Goal: Task Accomplishment & Management: Use online tool/utility

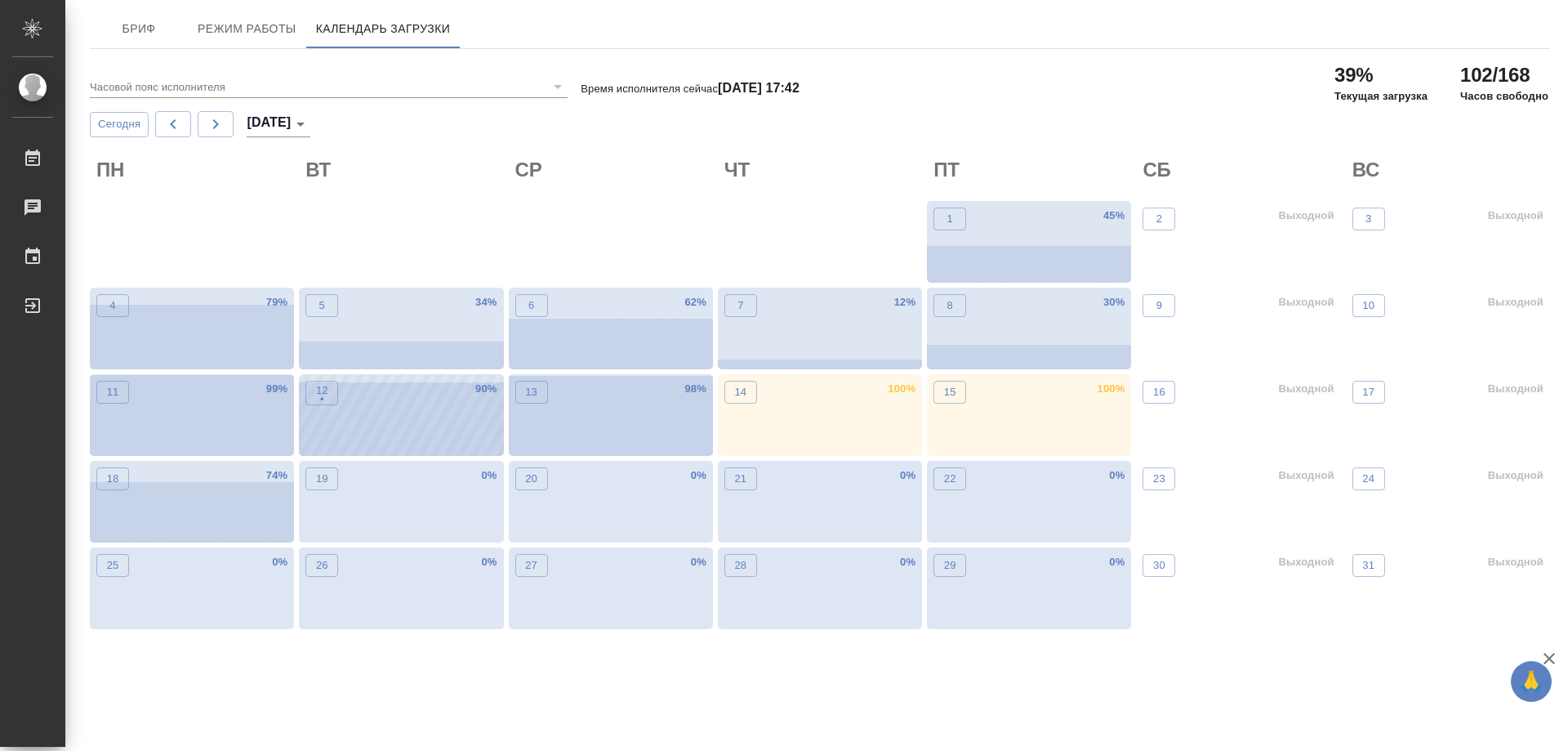
click at [403, 413] on div "12 • 90 %" at bounding box center [400, 414] width 204 height 82
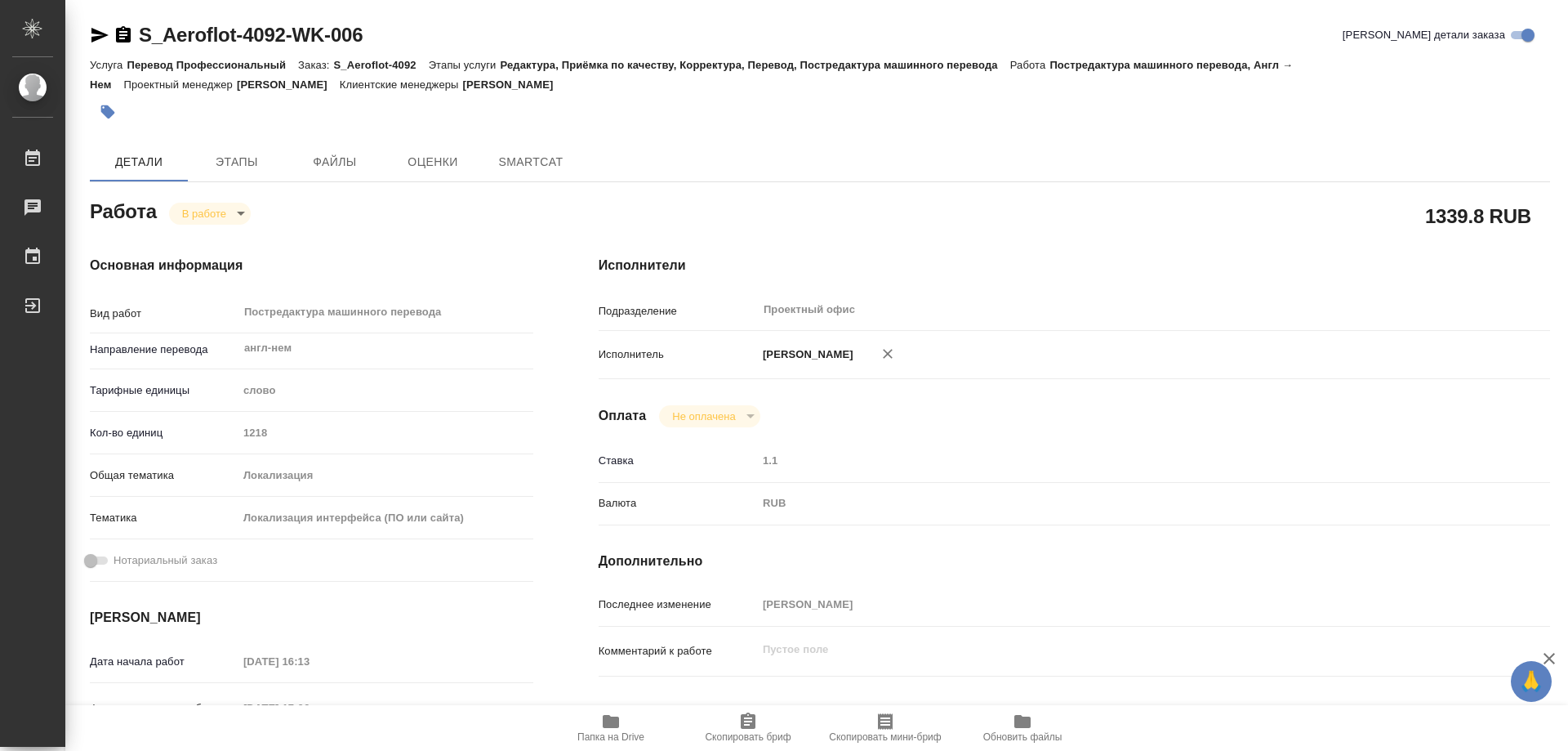
type textarea "x"
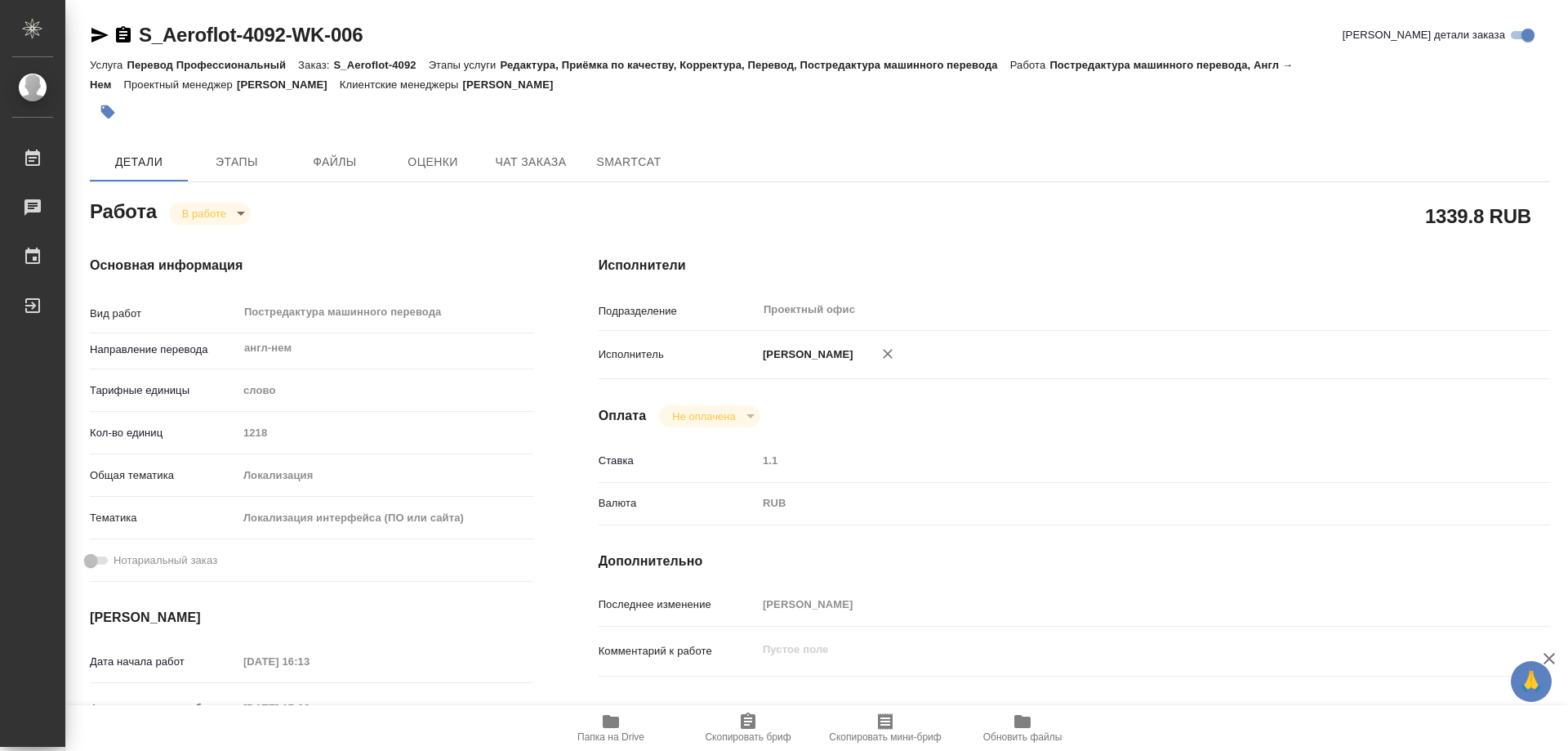
type textarea "x"
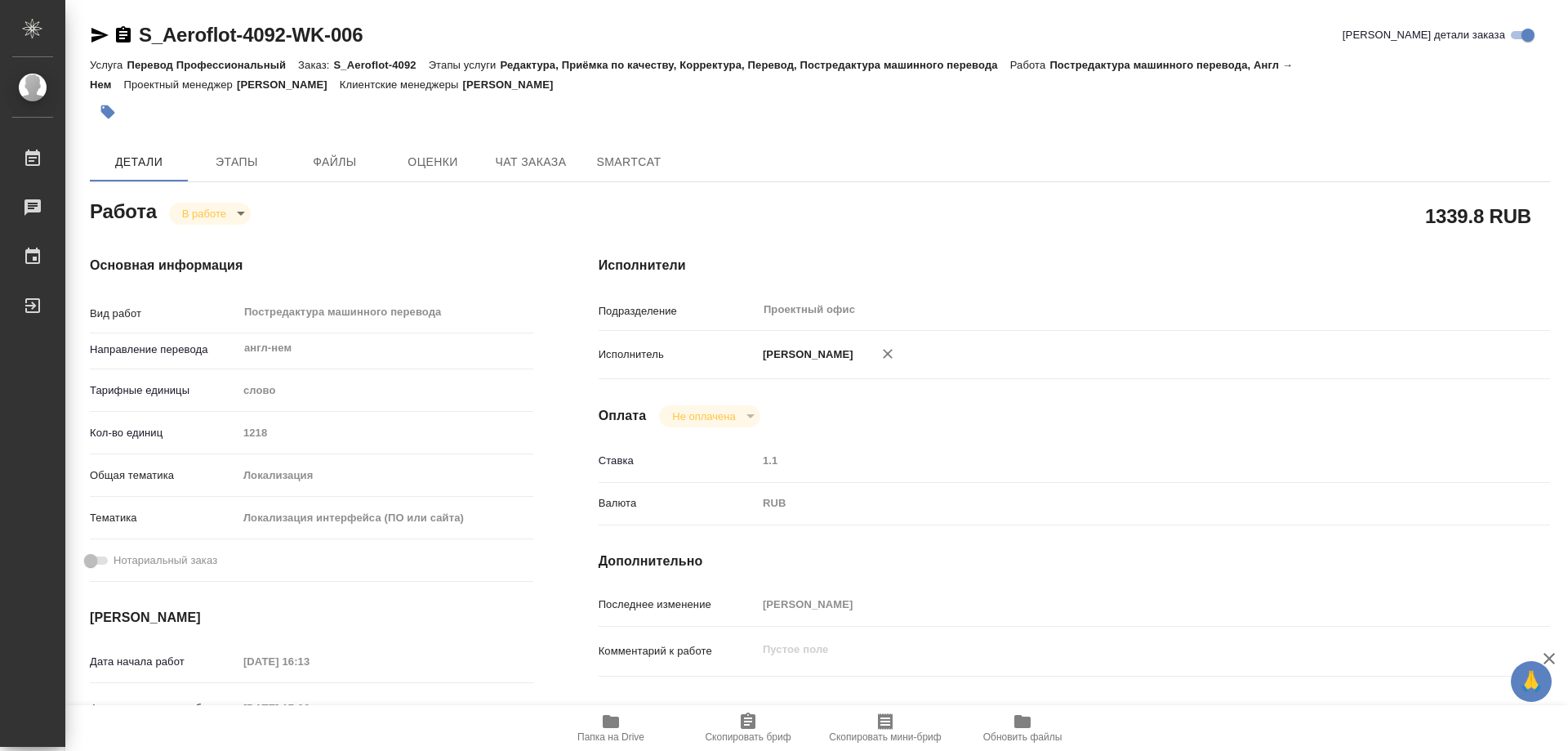
click at [241, 211] on body "🙏 .cls-1 fill:#fff; AWATERA Kozinets Larisa Работы Чаты График Выйти S_Aeroflot…" at bounding box center [784, 376] width 1568 height 751
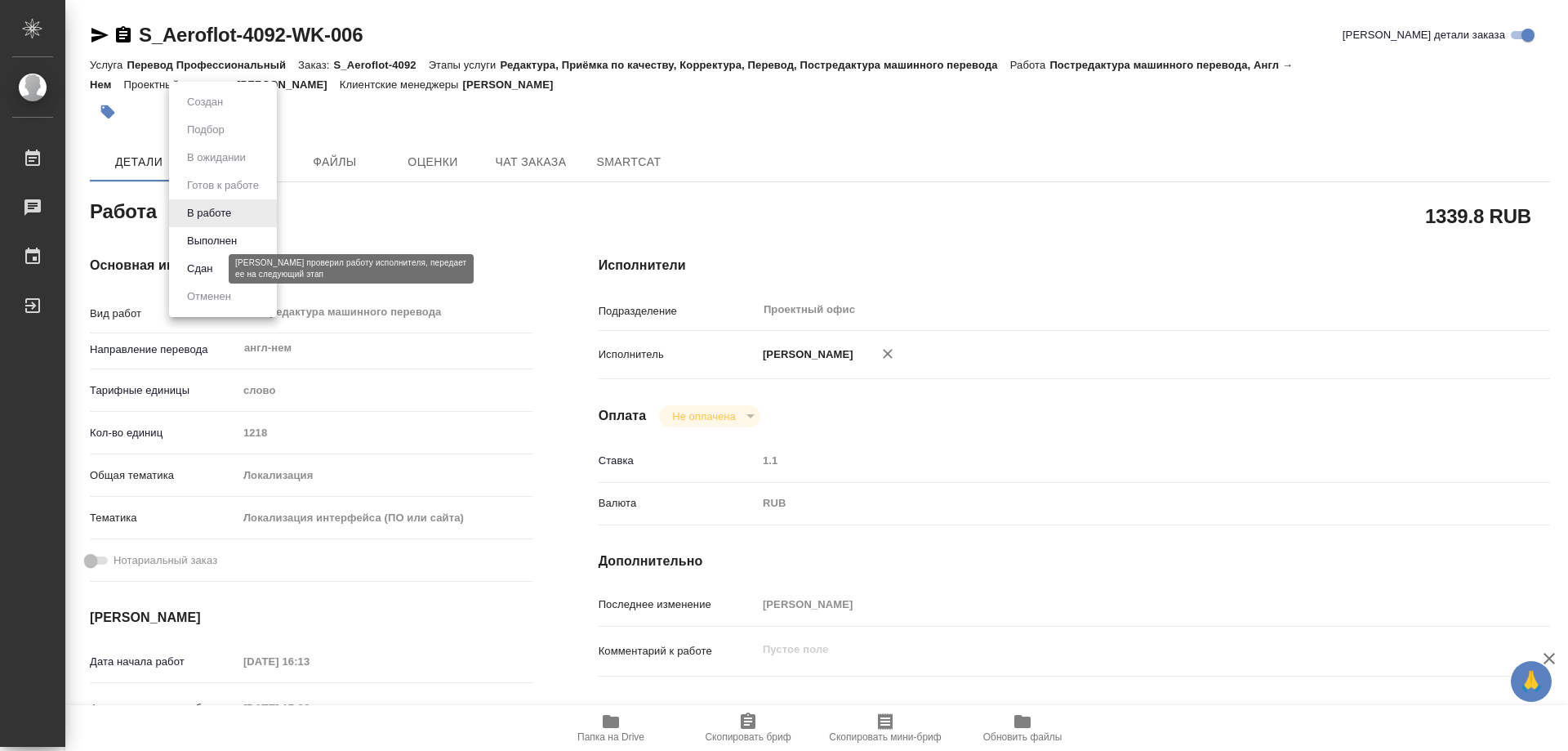
type textarea "x"
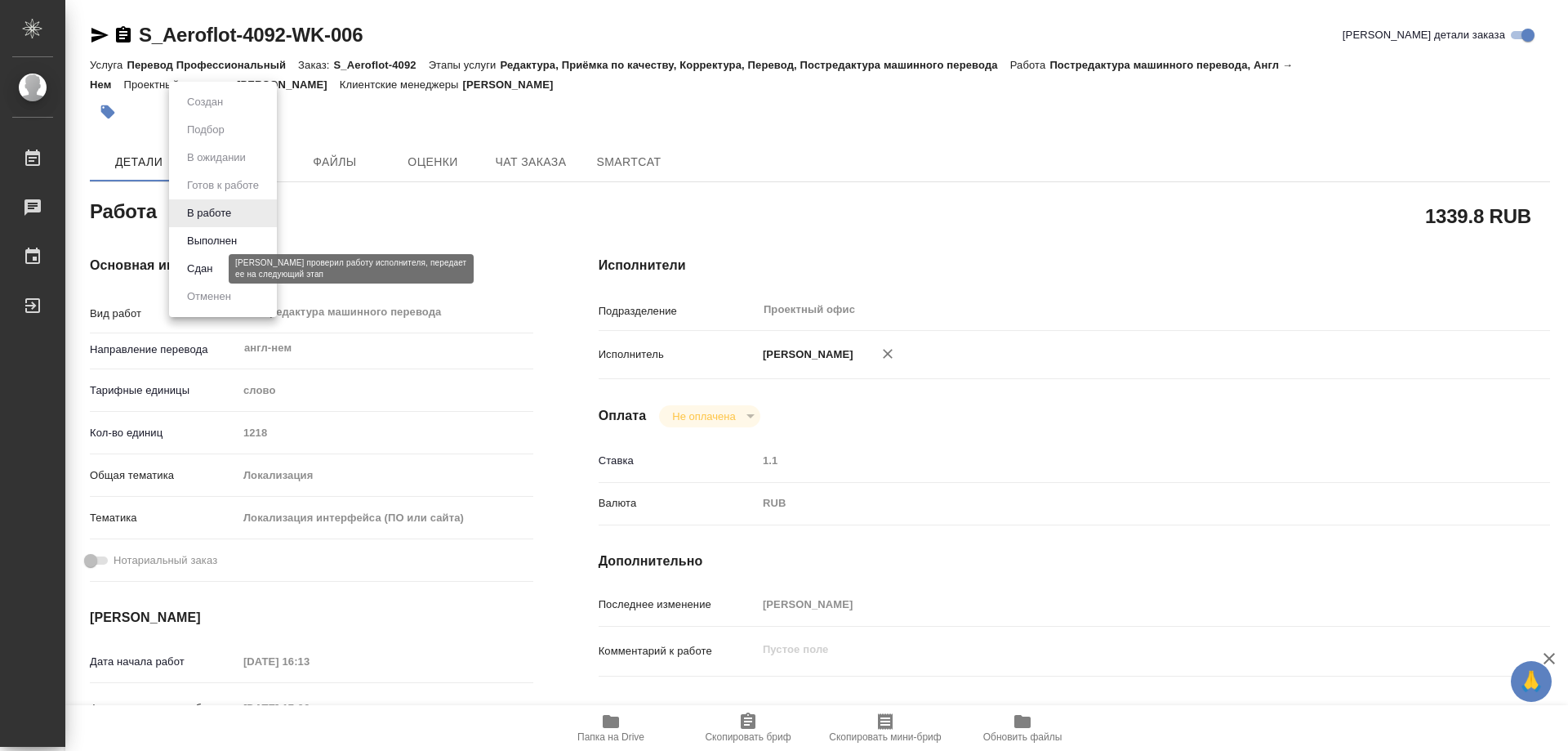
click at [202, 266] on button "Сдан" at bounding box center [200, 268] width 36 height 18
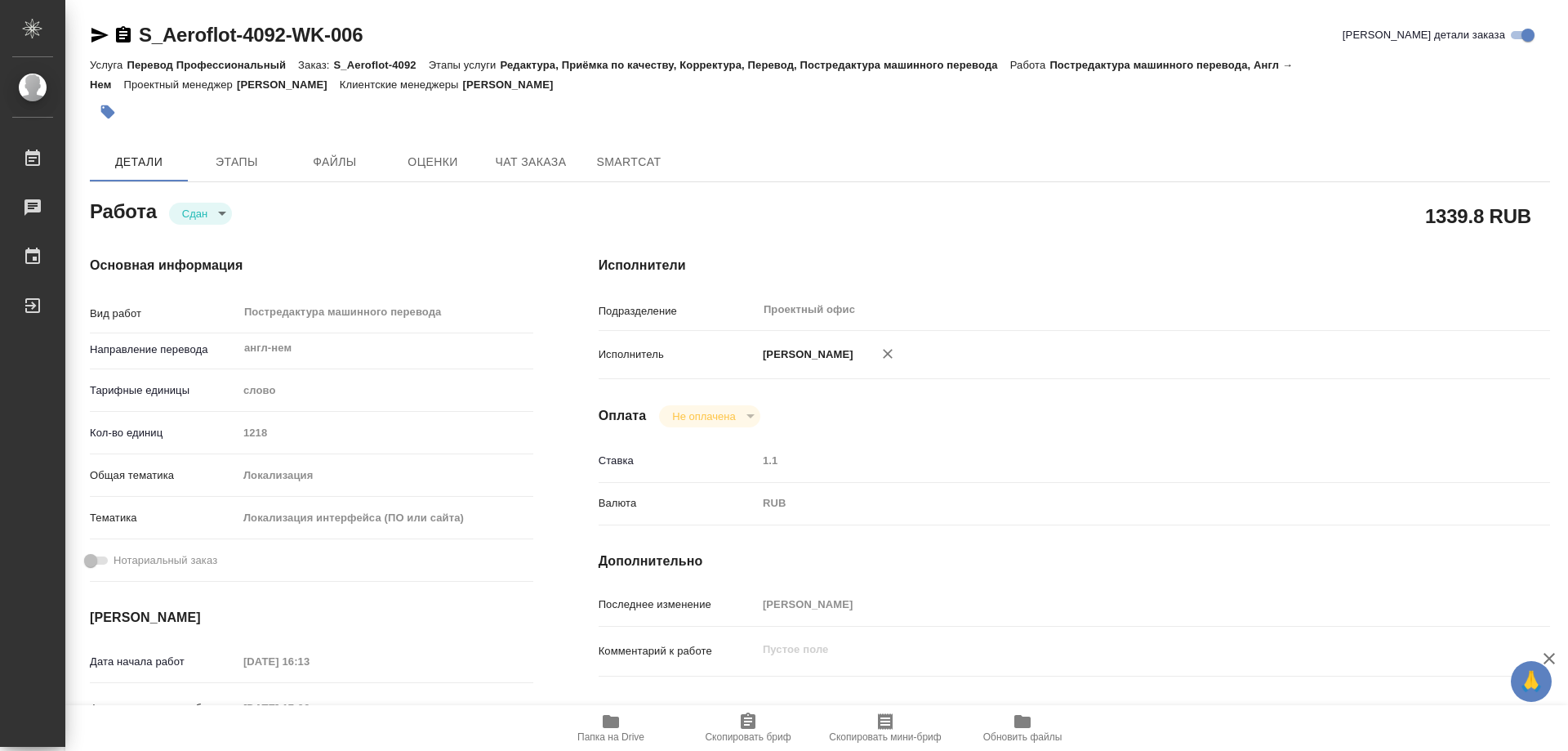
type textarea "x"
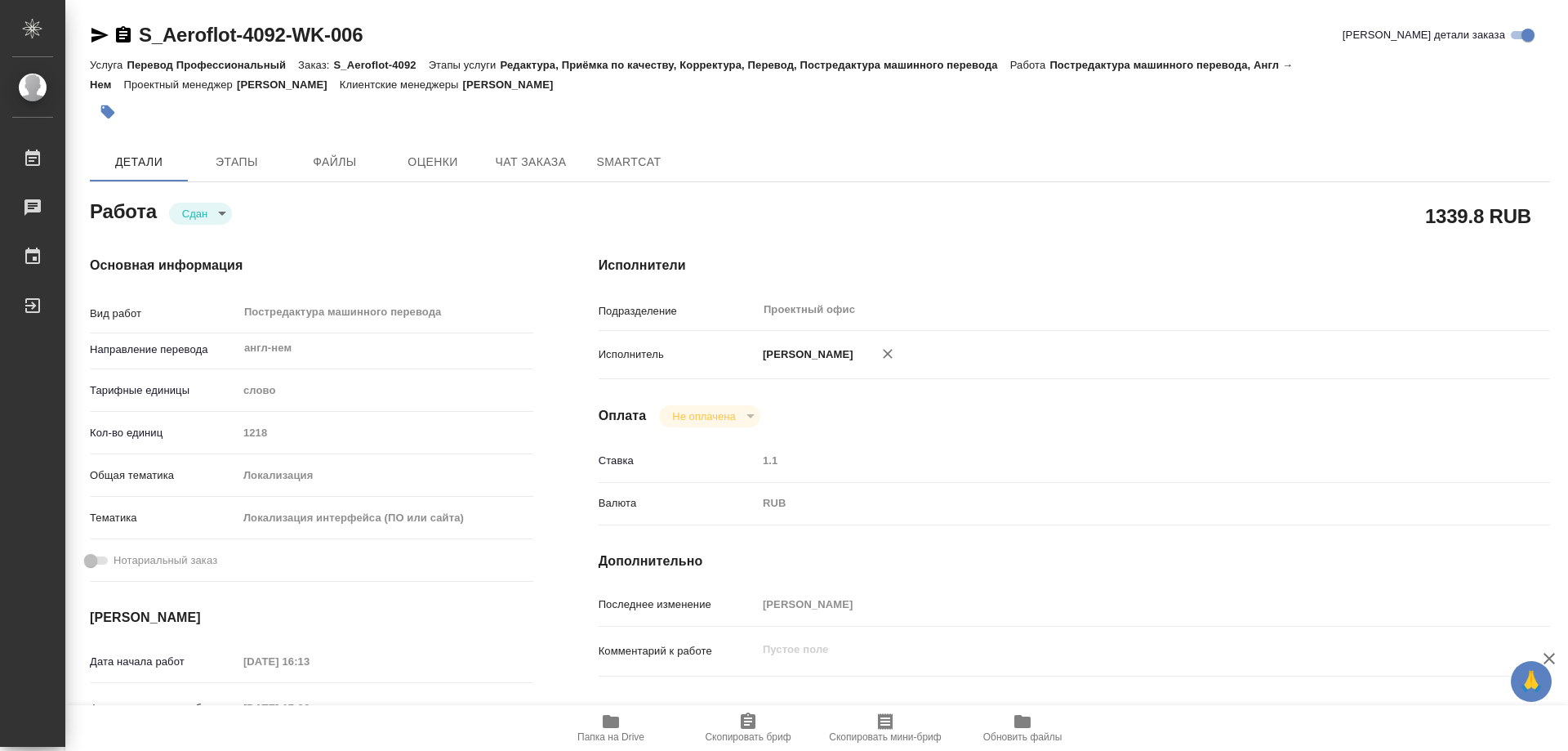
type textarea "x"
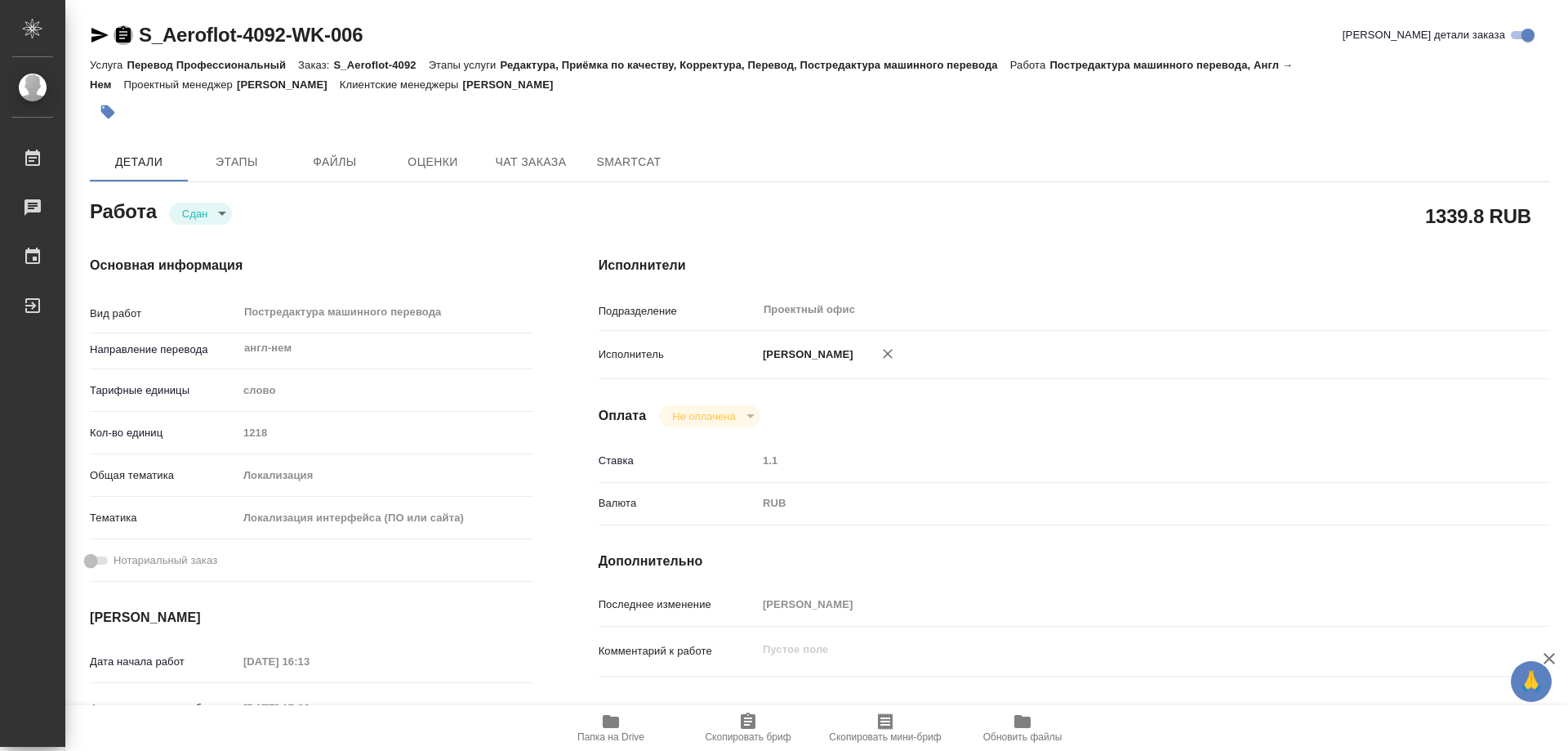
click at [125, 33] on icon "button" at bounding box center [123, 34] width 14 height 16
